Goal: Use online tool/utility: Utilize a website feature to perform a specific function

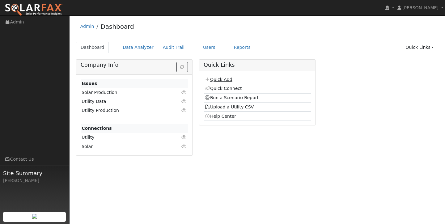
click at [225, 79] on link "Quick Add" at bounding box center [217, 79] width 27 height 5
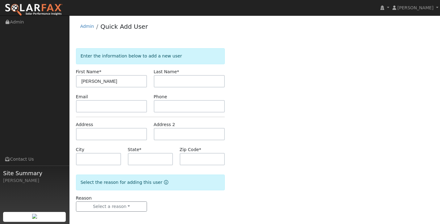
type input "[PERSON_NAME]"
click at [177, 78] on input "text" at bounding box center [189, 81] width 71 height 12
type input "Rice"
click at [114, 135] on input "text" at bounding box center [111, 134] width 71 height 12
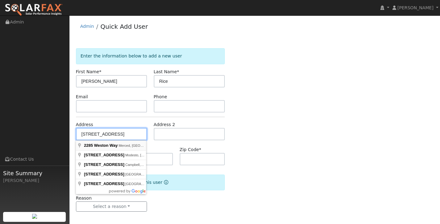
type input "[STREET_ADDRESS]"
type input "Merced"
type input "CA"
type input "95340"
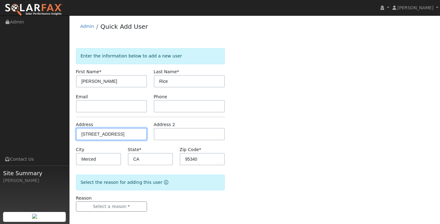
scroll to position [3, 0]
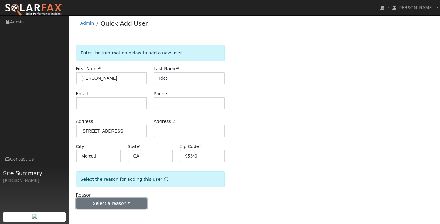
click at [122, 204] on button "Select a reason" at bounding box center [111, 203] width 71 height 10
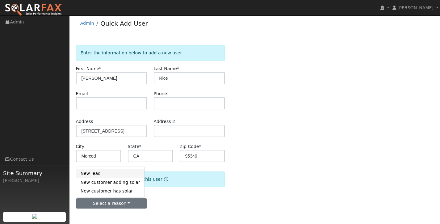
click at [127, 174] on link "New lead" at bounding box center [110, 173] width 68 height 9
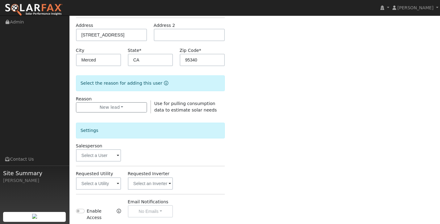
scroll to position [103, 0]
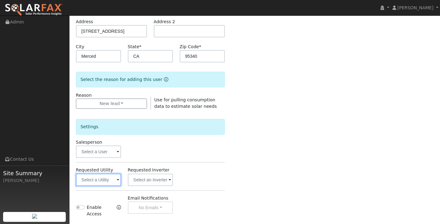
click at [105, 183] on input "text" at bounding box center [98, 179] width 45 height 12
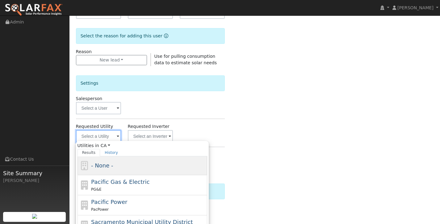
scroll to position [147, 0]
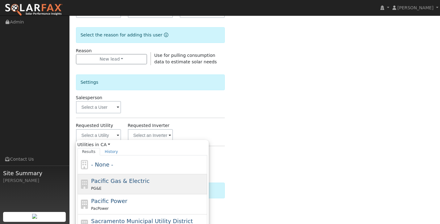
click at [140, 186] on div "PG&E" at bounding box center [148, 188] width 115 height 6
type input "Pacific Gas & Electric"
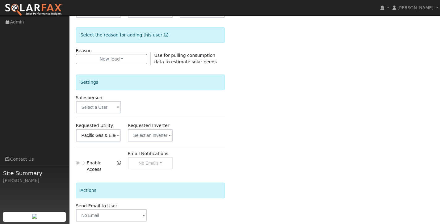
scroll to position [180, 0]
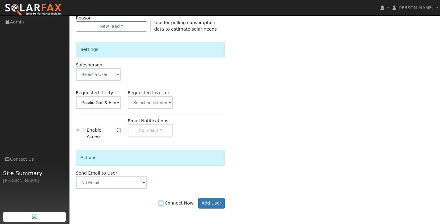
click at [163, 202] on input "Connect Now" at bounding box center [161, 203] width 4 height 4
checkbox input "true"
click at [212, 204] on button "Add User" at bounding box center [211, 203] width 27 height 10
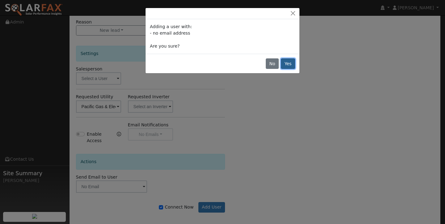
click at [286, 66] on button "Yes" at bounding box center [288, 63] width 14 height 10
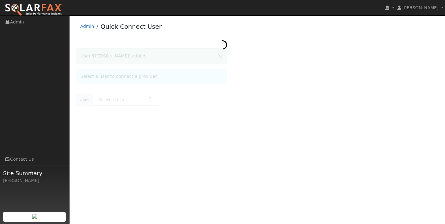
type input "[PERSON_NAME]"
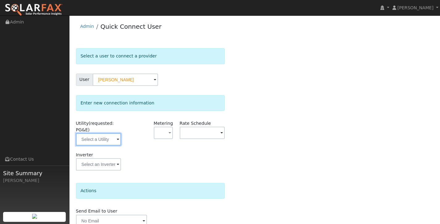
click at [109, 141] on input "text" at bounding box center [98, 139] width 45 height 12
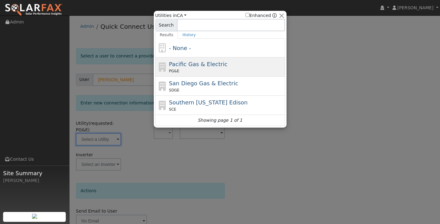
click at [207, 64] on span "Pacific Gas & Electric" at bounding box center [198, 64] width 58 height 6
type input "PG&E"
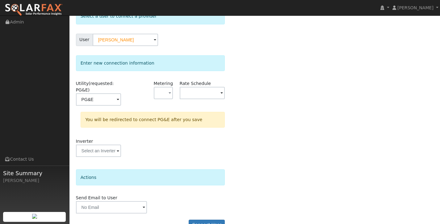
scroll to position [55, 0]
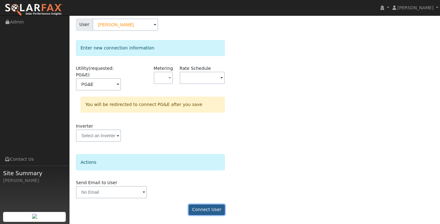
click at [217, 210] on button "Connect User" at bounding box center [207, 209] width 36 height 10
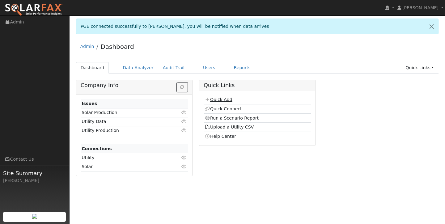
click at [222, 101] on link "Quick Add" at bounding box center [217, 99] width 27 height 5
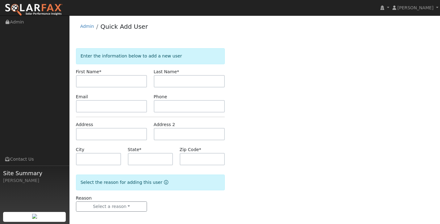
click at [311, 77] on div "Enter the information below to add a new user First Name * Last Name * Email Ph…" at bounding box center [255, 136] width 358 height 176
click at [94, 86] on input "text" at bounding box center [111, 81] width 71 height 12
type input "Linda"
click at [174, 76] on input "text" at bounding box center [189, 81] width 71 height 12
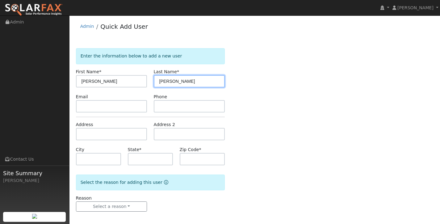
type input "Mohrmann"
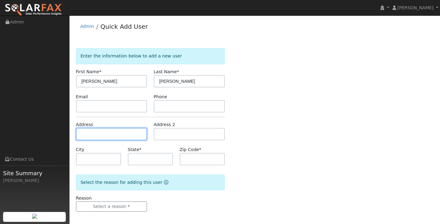
click at [117, 132] on input "text" at bounding box center [111, 134] width 71 height 12
type input "184 West Saint Charles Street"
type input "San Andreas"
type input "CA"
type input "95249"
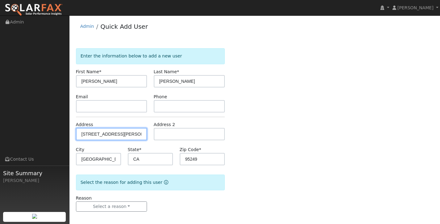
scroll to position [3, 0]
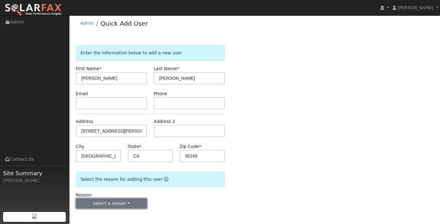
click at [126, 203] on button "Select a reason" at bounding box center [111, 203] width 71 height 10
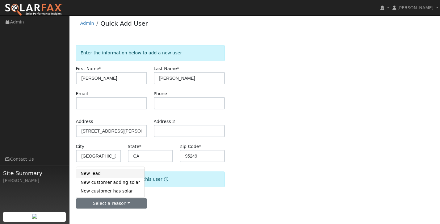
click at [127, 174] on link "New lead" at bounding box center [110, 173] width 68 height 9
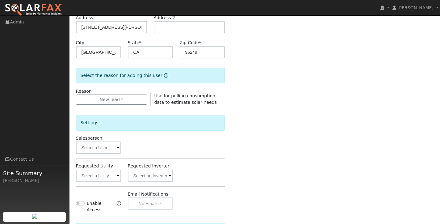
scroll to position [112, 0]
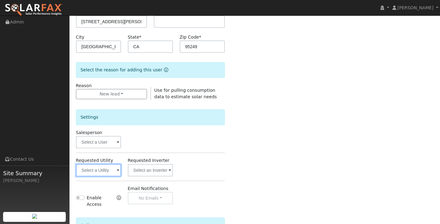
click at [110, 169] on input "text" at bounding box center [98, 170] width 45 height 12
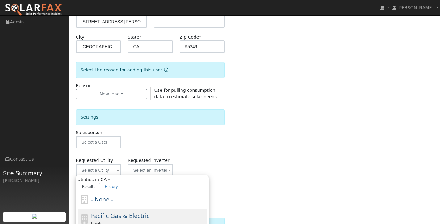
click at [118, 217] on span "Pacific Gas & Electric" at bounding box center [120, 215] width 58 height 6
type input "Pacific Gas & Electric"
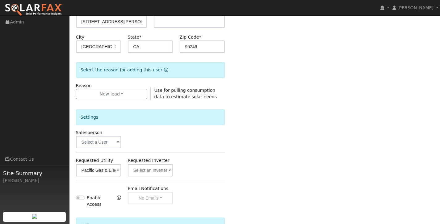
scroll to position [180, 0]
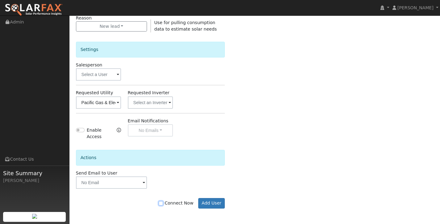
click at [163, 204] on input "Connect Now" at bounding box center [161, 203] width 4 height 4
checkbox input "true"
click at [217, 202] on button "Add User" at bounding box center [211, 203] width 27 height 10
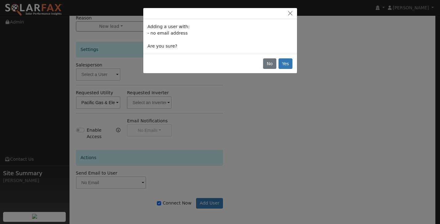
scroll to position [176, 0]
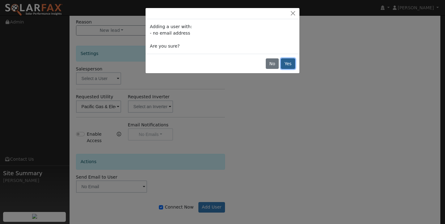
click at [288, 62] on button "Yes" at bounding box center [288, 63] width 14 height 10
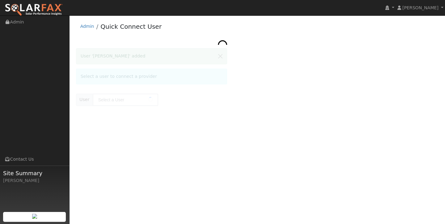
type input "[PERSON_NAME]"
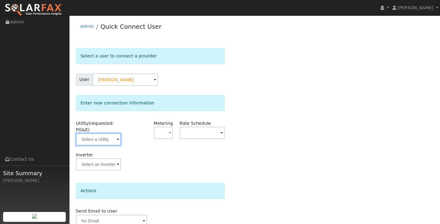
click at [112, 140] on input "text" at bounding box center [98, 139] width 45 height 12
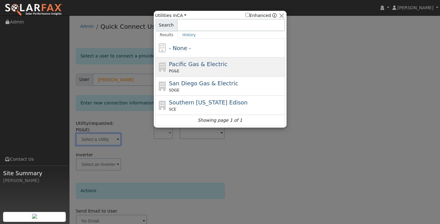
click at [214, 67] on div "Pacific Gas & Electric PG&E" at bounding box center [226, 67] width 115 height 14
type input "PG&E"
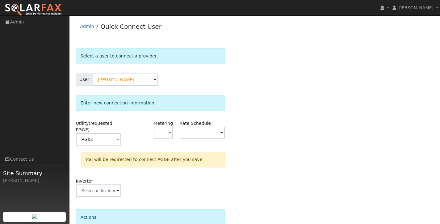
scroll to position [55, 0]
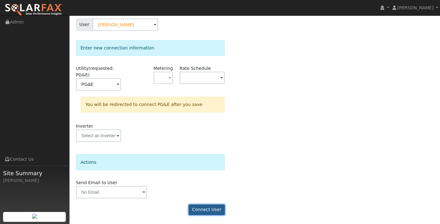
click at [203, 211] on button "Connect User" at bounding box center [207, 209] width 36 height 10
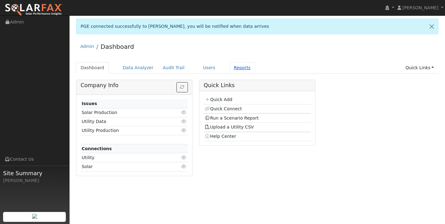
click at [236, 66] on link "Reports" at bounding box center [242, 67] width 26 height 11
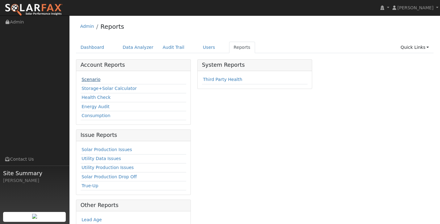
click at [93, 79] on link "Scenario" at bounding box center [90, 79] width 19 height 5
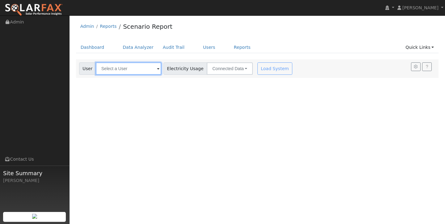
click at [133, 70] on input "text" at bounding box center [128, 68] width 65 height 12
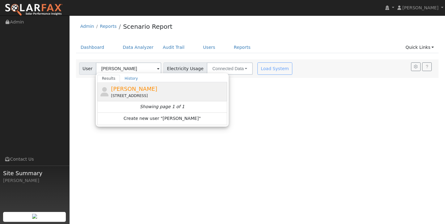
click at [142, 89] on div "[PERSON_NAME] [STREET_ADDRESS][PERSON_NAME]" at bounding box center [168, 92] width 115 height 14
type input "[PERSON_NAME]"
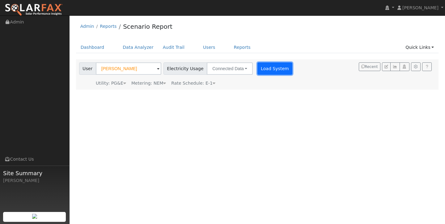
click at [270, 70] on button "Load System" at bounding box center [274, 68] width 35 height 12
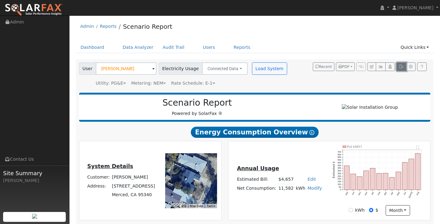
click at [402, 68] on icon "button" at bounding box center [401, 67] width 5 height 4
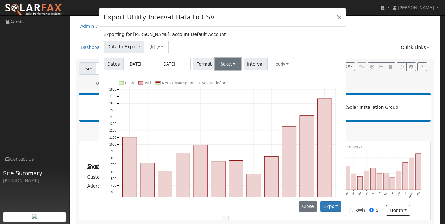
click at [219, 64] on button "Select" at bounding box center [228, 64] width 26 height 12
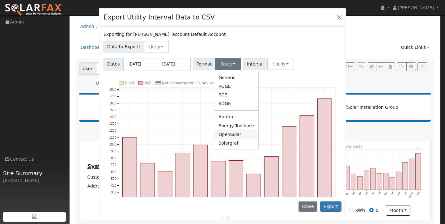
click at [237, 135] on link "OpenSolar" at bounding box center [236, 134] width 44 height 9
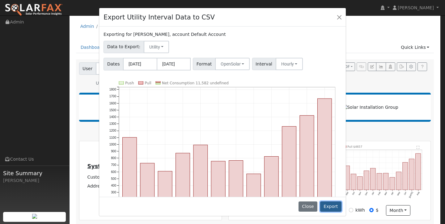
click at [328, 207] on button "Export" at bounding box center [330, 206] width 21 height 10
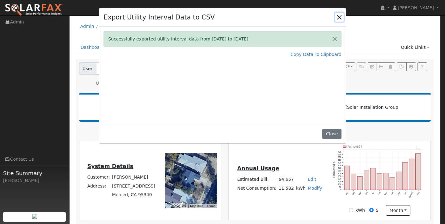
click at [339, 15] on button "Close" at bounding box center [339, 17] width 9 height 9
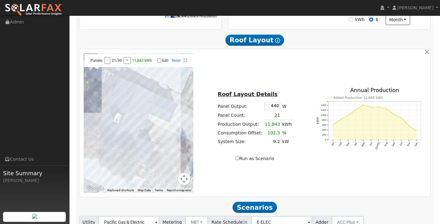
scroll to position [241, 0]
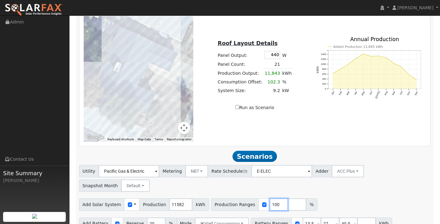
click at [272, 198] on input "100" at bounding box center [278, 204] width 19 height 12
type input "150"
click at [288, 198] on input "number" at bounding box center [297, 204] width 19 height 12
type input "170"
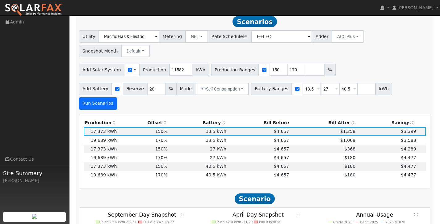
scroll to position [376, 0]
click at [150, 83] on input "20" at bounding box center [156, 89] width 19 height 12
type input "2"
type input "3"
click at [117, 97] on button "Run Scenarios" at bounding box center [98, 103] width 38 height 12
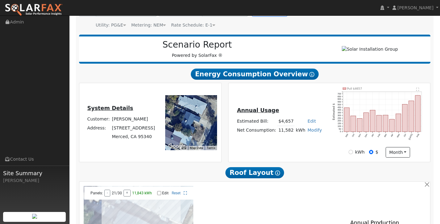
scroll to position [0, 0]
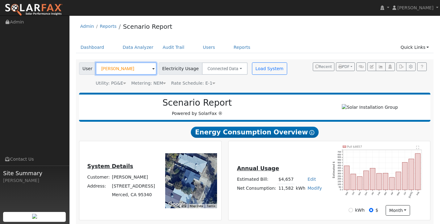
click at [121, 67] on input "[PERSON_NAME]" at bounding box center [126, 68] width 61 height 12
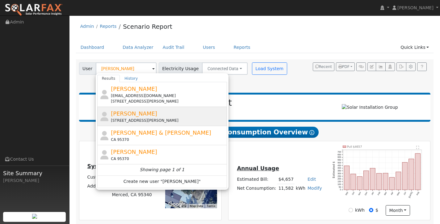
click at [139, 119] on div "[STREET_ADDRESS][PERSON_NAME]" at bounding box center [168, 121] width 115 height 6
type input "[PERSON_NAME]"
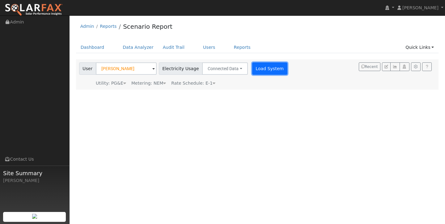
click at [262, 71] on button "Load System" at bounding box center [269, 68] width 35 height 12
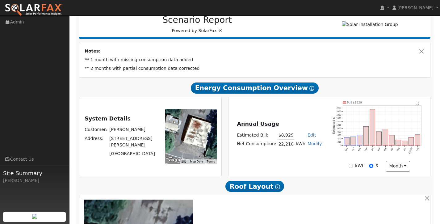
scroll to position [120, 0]
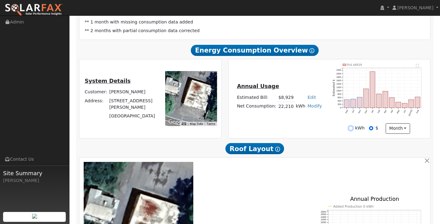
click at [351, 130] on input "kWh" at bounding box center [351, 128] width 4 height 4
radio input "true"
radio input "false"
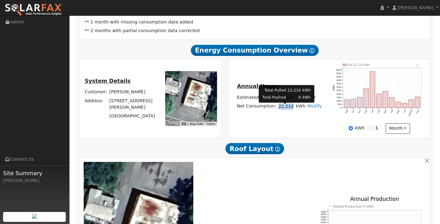
drag, startPoint x: 292, startPoint y: 108, endPoint x: 278, endPoint y: 108, distance: 13.6
click at [278, 108] on td "22,210" at bounding box center [285, 106] width 17 height 9
copy td "22,210"
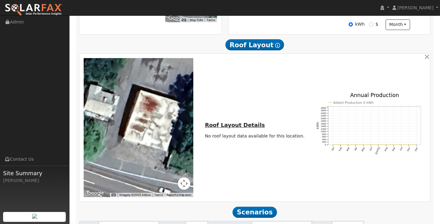
scroll to position [280, 0]
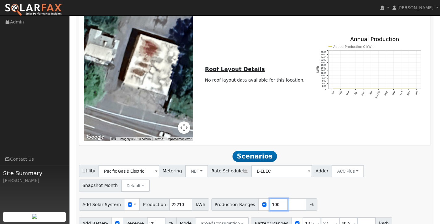
click at [273, 198] on input "100" at bounding box center [278, 204] width 19 height 12
type input "150"
click at [309, 217] on input "13.5" at bounding box center [312, 223] width 19 height 12
type input "27"
type input "40.5"
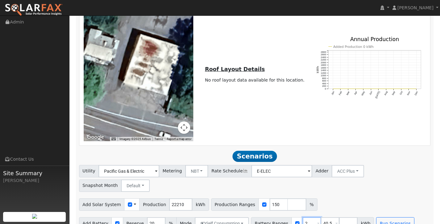
type input "40.5"
type input "4"
type input "30"
click at [322, 217] on input "number" at bounding box center [330, 223] width 19 height 12
type input "40"
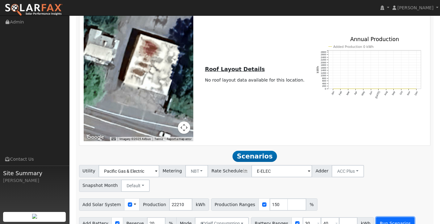
click at [391, 217] on button "Run Scenarios" at bounding box center [395, 223] width 38 height 12
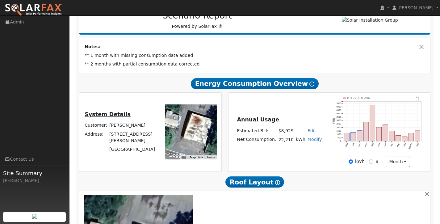
scroll to position [86, 0]
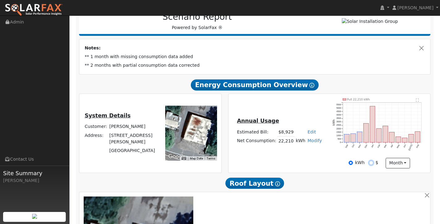
click at [370, 165] on input "$" at bounding box center [371, 163] width 4 height 4
radio input "true"
click at [353, 165] on input "kWh" at bounding box center [351, 163] width 4 height 4
radio input "true"
radio input "false"
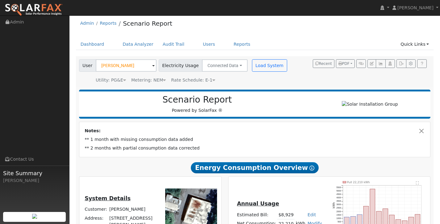
scroll to position [0, 0]
